Goal: Navigation & Orientation: Find specific page/section

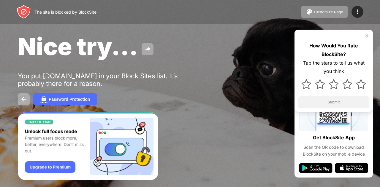
click at [368, 36] on img at bounding box center [366, 35] width 5 height 5
